Goal: Task Accomplishment & Management: Complete application form

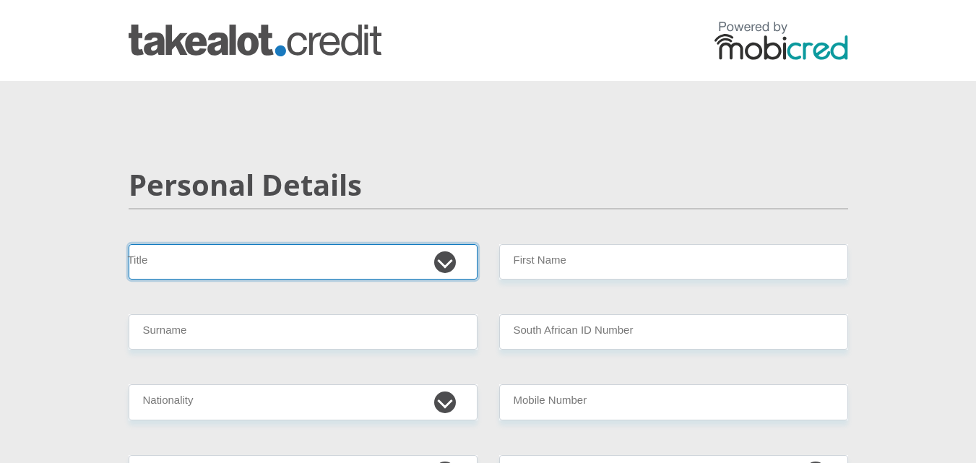
click at [449, 267] on select "Mr Ms Mrs Dr [PERSON_NAME]" at bounding box center [303, 261] width 349 height 35
select select "Ms"
click at [129, 244] on select "Mr Ms Mrs Dr [PERSON_NAME]" at bounding box center [303, 261] width 349 height 35
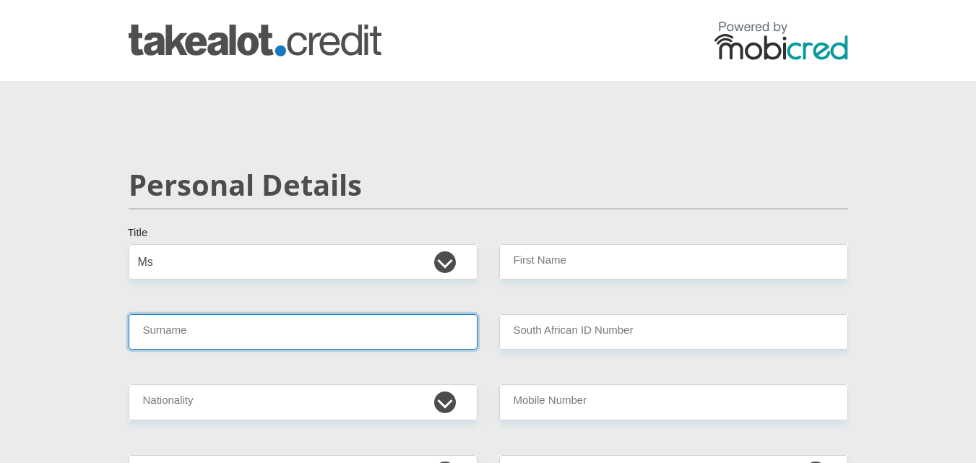
click at [350, 326] on input "Surname" at bounding box center [303, 331] width 349 height 35
type input "Motsei"
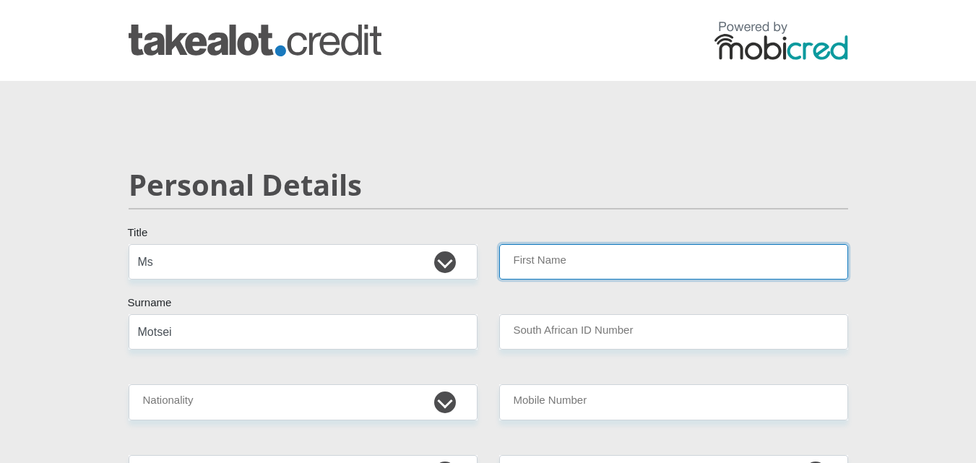
type input "Tshiamo"
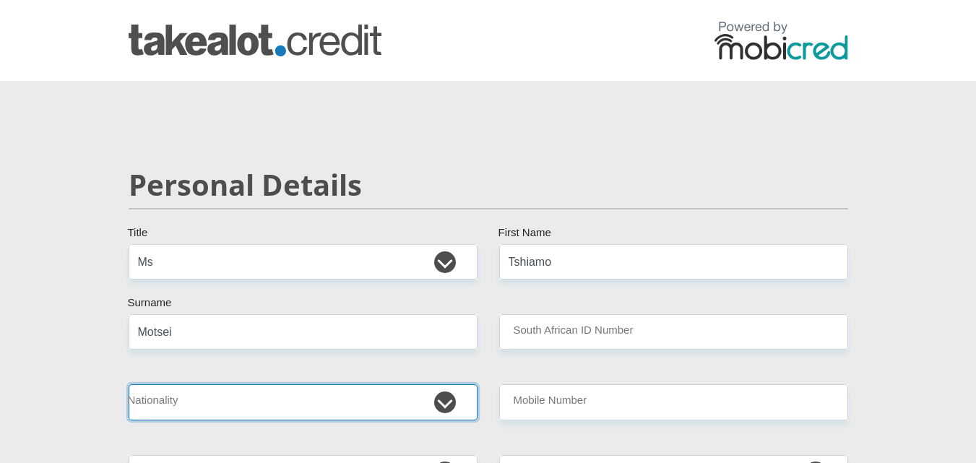
select select "ZAF"
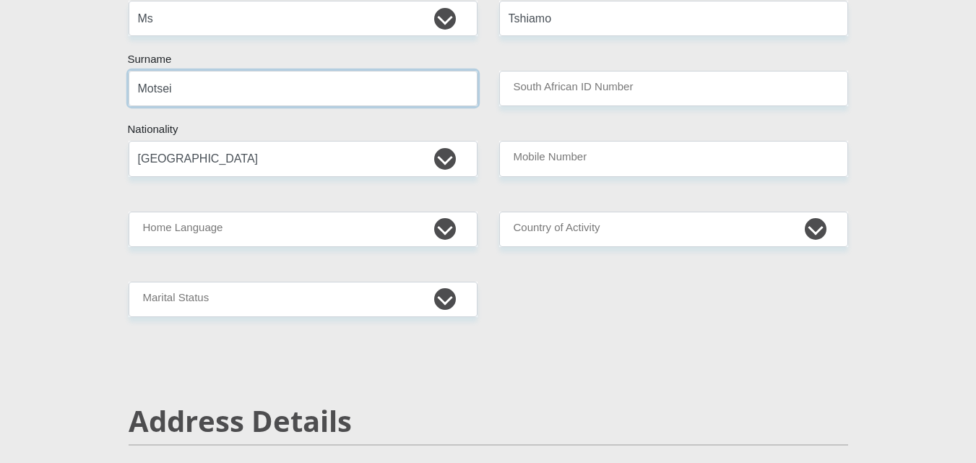
scroll to position [235, 0]
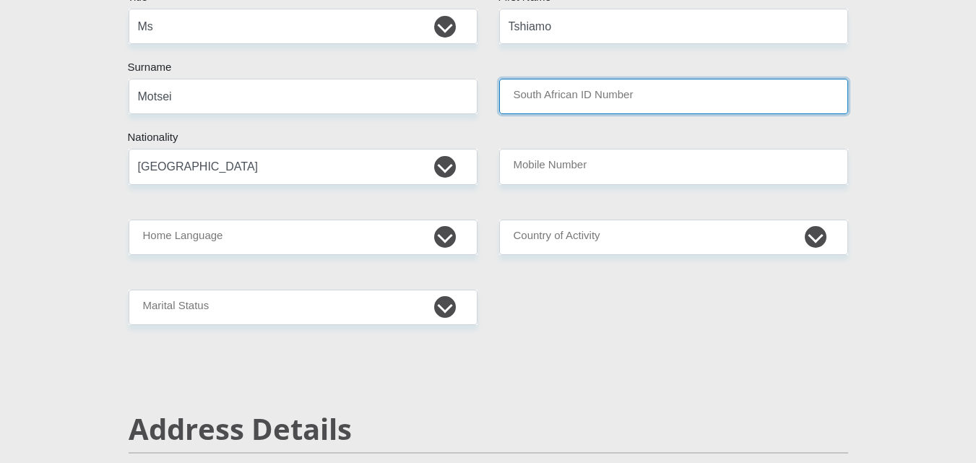
click at [720, 106] on input "South African ID Number" at bounding box center [673, 96] width 349 height 35
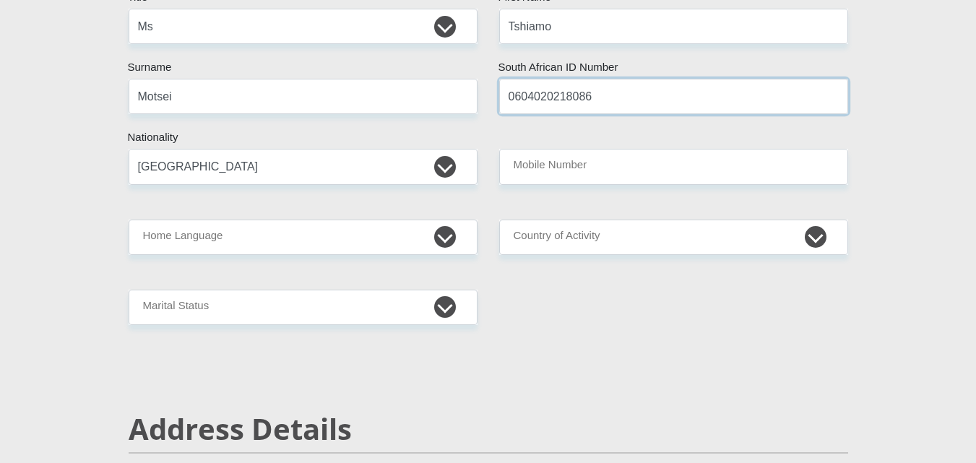
type input "0604020218086"
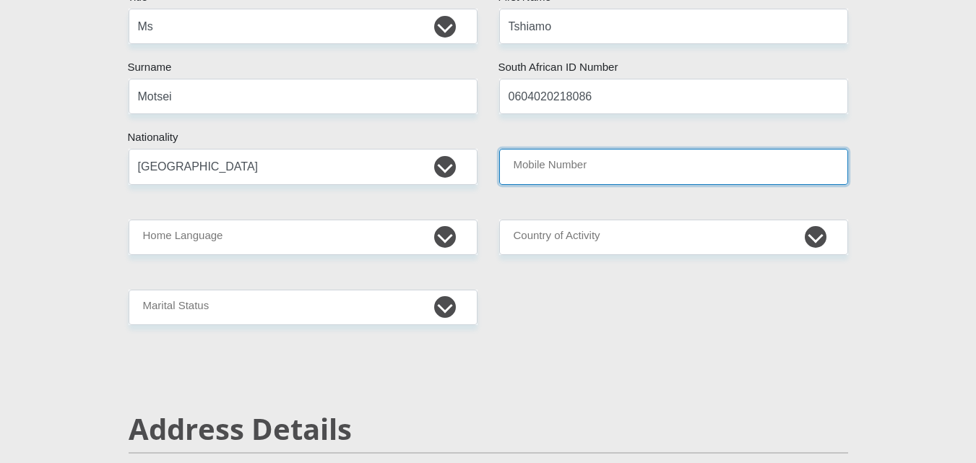
click at [672, 163] on input "Mobile Number" at bounding box center [673, 166] width 349 height 35
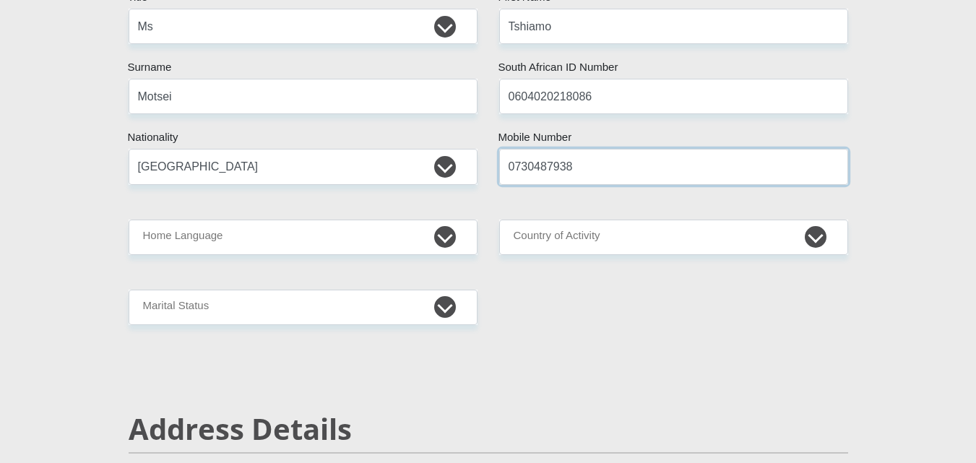
type input "0730487938"
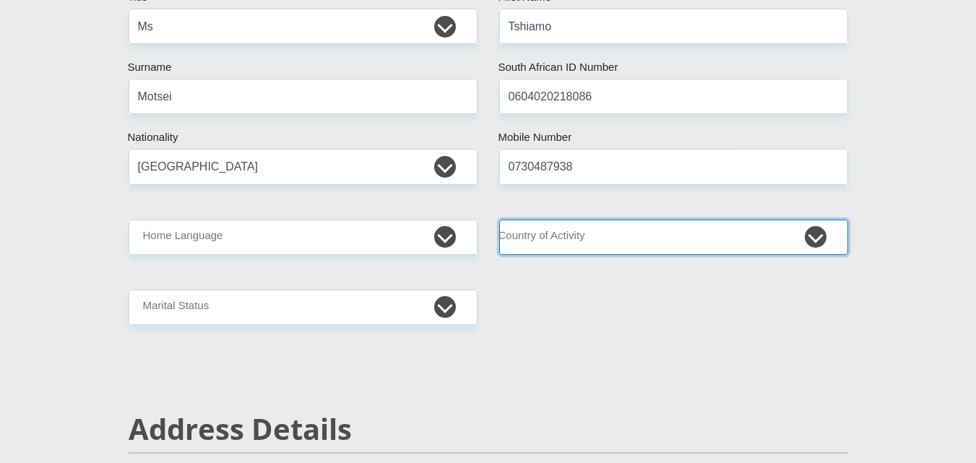
click at [551, 234] on select "[GEOGRAPHIC_DATA] [GEOGRAPHIC_DATA] [GEOGRAPHIC_DATA] [GEOGRAPHIC_DATA] [GEOGRA…" at bounding box center [673, 237] width 349 height 35
select select "ZAF"
click at [499, 220] on select "[GEOGRAPHIC_DATA] [GEOGRAPHIC_DATA] [GEOGRAPHIC_DATA] [GEOGRAPHIC_DATA] [GEOGRA…" at bounding box center [673, 237] width 349 height 35
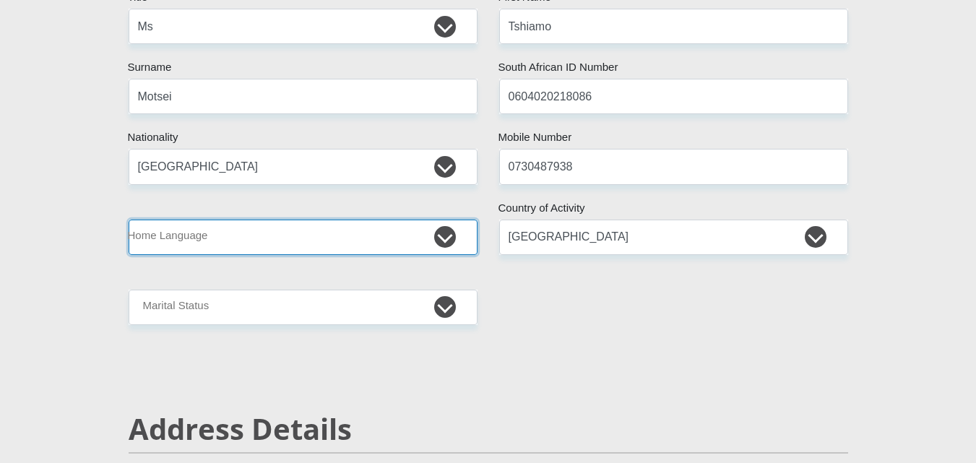
click at [240, 244] on select "Afrikaans English Sepedi South Ndebele Southern Sotho Swati Tsonga Tswana Venda…" at bounding box center [303, 237] width 349 height 35
select select "sot"
click at [129, 220] on select "Afrikaans English Sepedi South Ndebele Southern Sotho Swati Tsonga Tswana Venda…" at bounding box center [303, 237] width 349 height 35
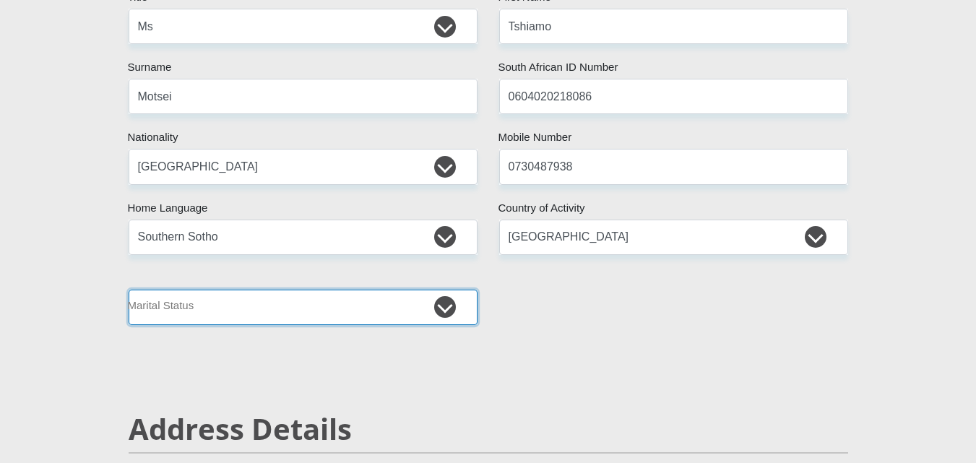
click at [211, 311] on select "Married ANC Single Divorced Widowed Married COP or Customary Law" at bounding box center [303, 307] width 349 height 35
select select "2"
click at [129, 290] on select "Married ANC Single Divorced Widowed Married COP or Customary Law" at bounding box center [303, 307] width 349 height 35
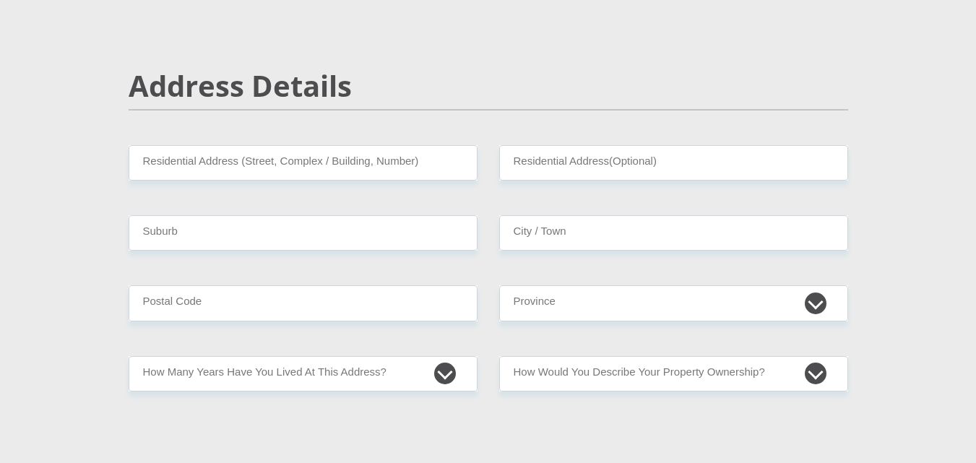
scroll to position [582, 0]
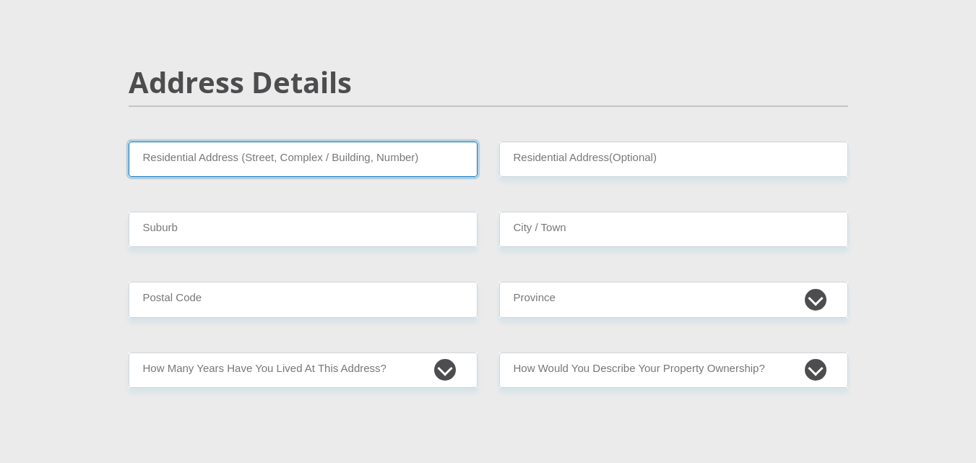
click at [364, 166] on input "Residential Address (Street, Complex / Building, Number)" at bounding box center [303, 159] width 349 height 35
type input "[GEOGRAPHIC_DATA]"
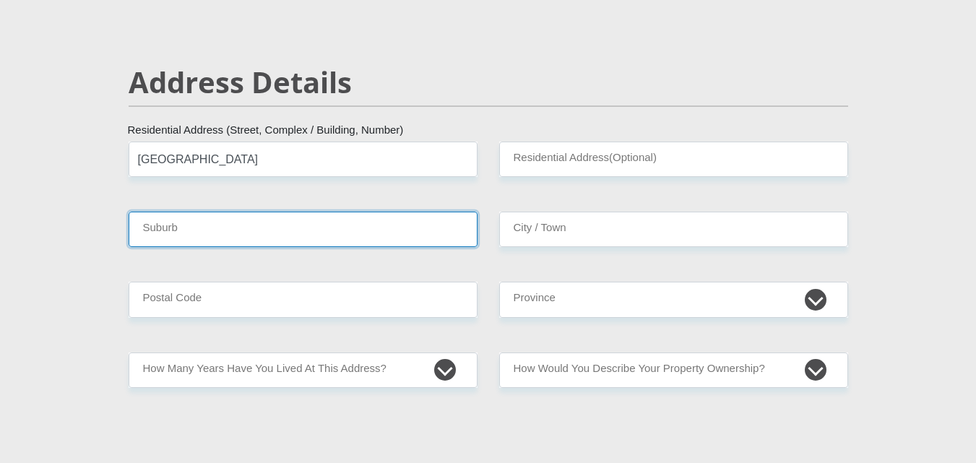
type input "Mahikeng"
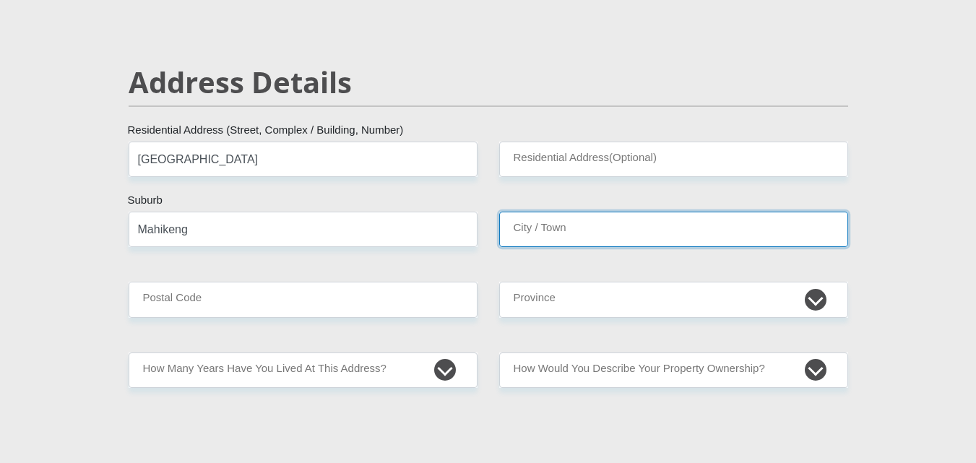
type input "Mahikeng"
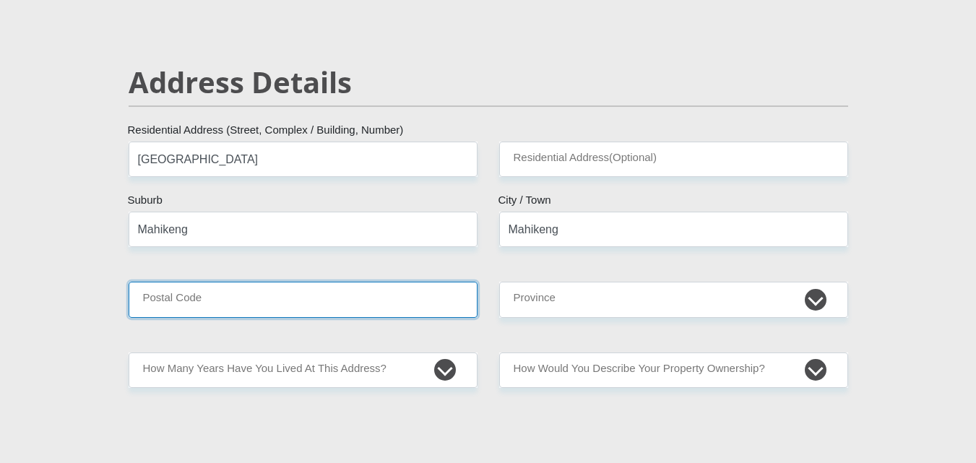
type input "2790"
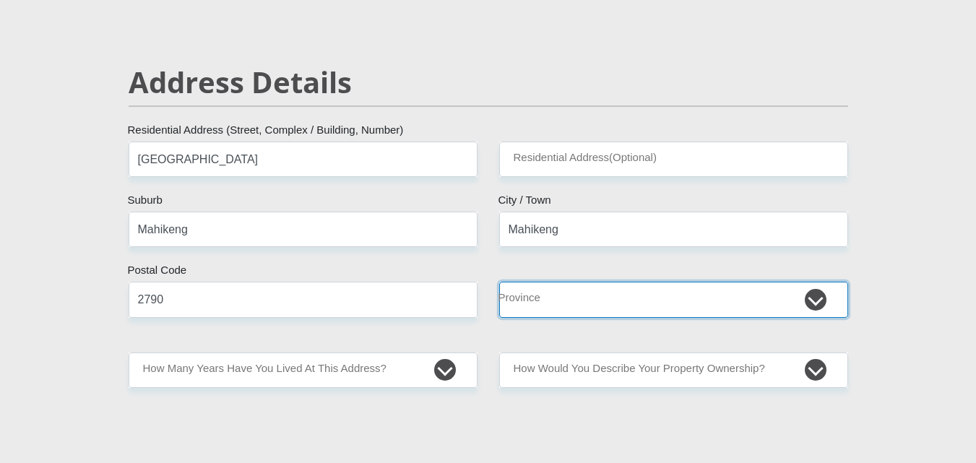
click at [811, 303] on select "Eastern Cape Free State [GEOGRAPHIC_DATA] [GEOGRAPHIC_DATA][DATE] [GEOGRAPHIC_D…" at bounding box center [673, 299] width 349 height 35
select select "[GEOGRAPHIC_DATA]"
click at [499, 282] on select "Eastern Cape Free State [GEOGRAPHIC_DATA] [GEOGRAPHIC_DATA][DATE] [GEOGRAPHIC_D…" at bounding box center [673, 299] width 349 height 35
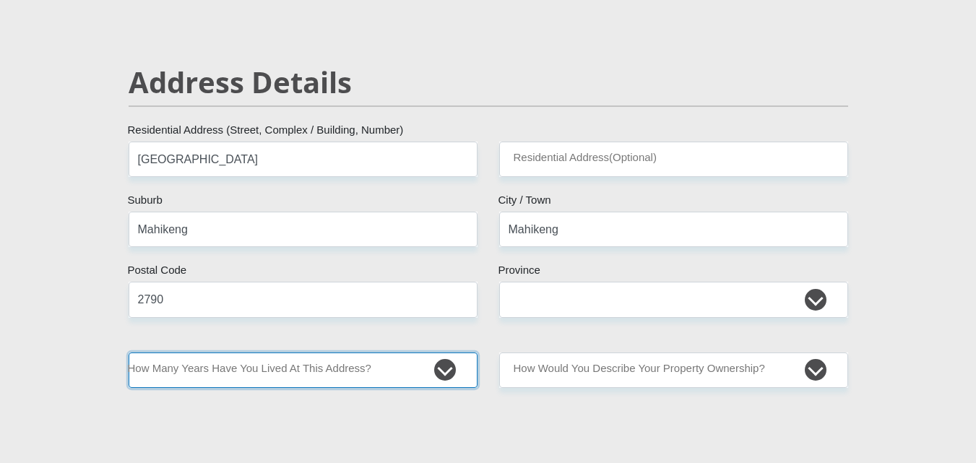
click at [444, 366] on select "less than 1 year 1-3 years 3-5 years 5+ years" at bounding box center [303, 369] width 349 height 35
select select "2"
click at [129, 352] on select "less than 1 year 1-3 years 3-5 years 5+ years" at bounding box center [303, 369] width 349 height 35
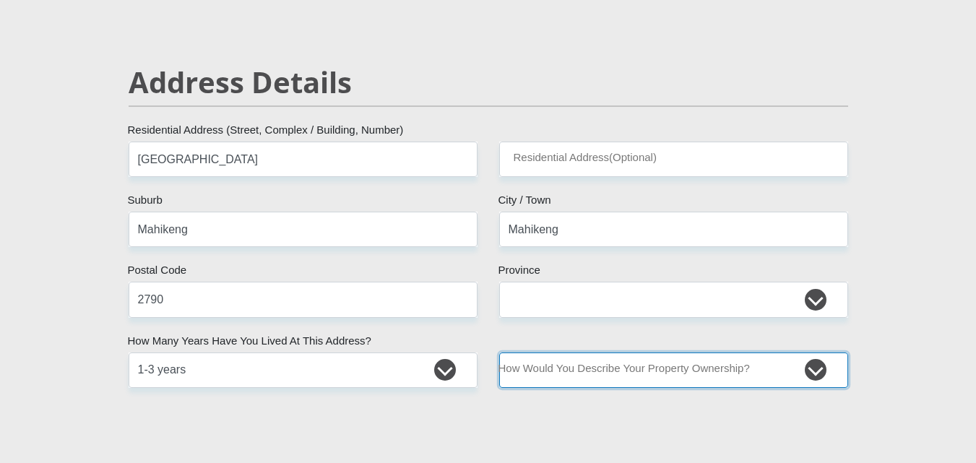
click at [628, 383] on select "Owned Rented Family Owned Company Dwelling" at bounding box center [673, 369] width 349 height 35
select select "Rented"
click at [499, 352] on select "Owned Rented Family Owned Company Dwelling" at bounding box center [673, 369] width 349 height 35
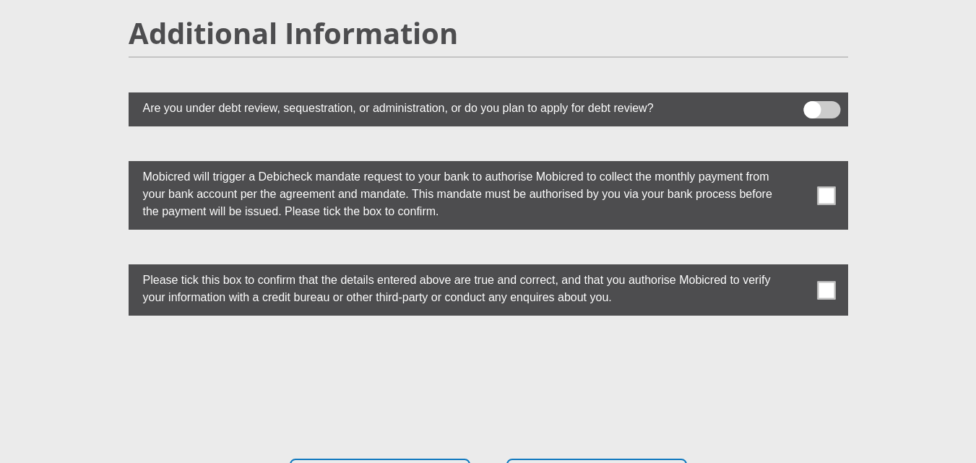
scroll to position [4135, 0]
